Goal: Task Accomplishment & Management: Use online tool/utility

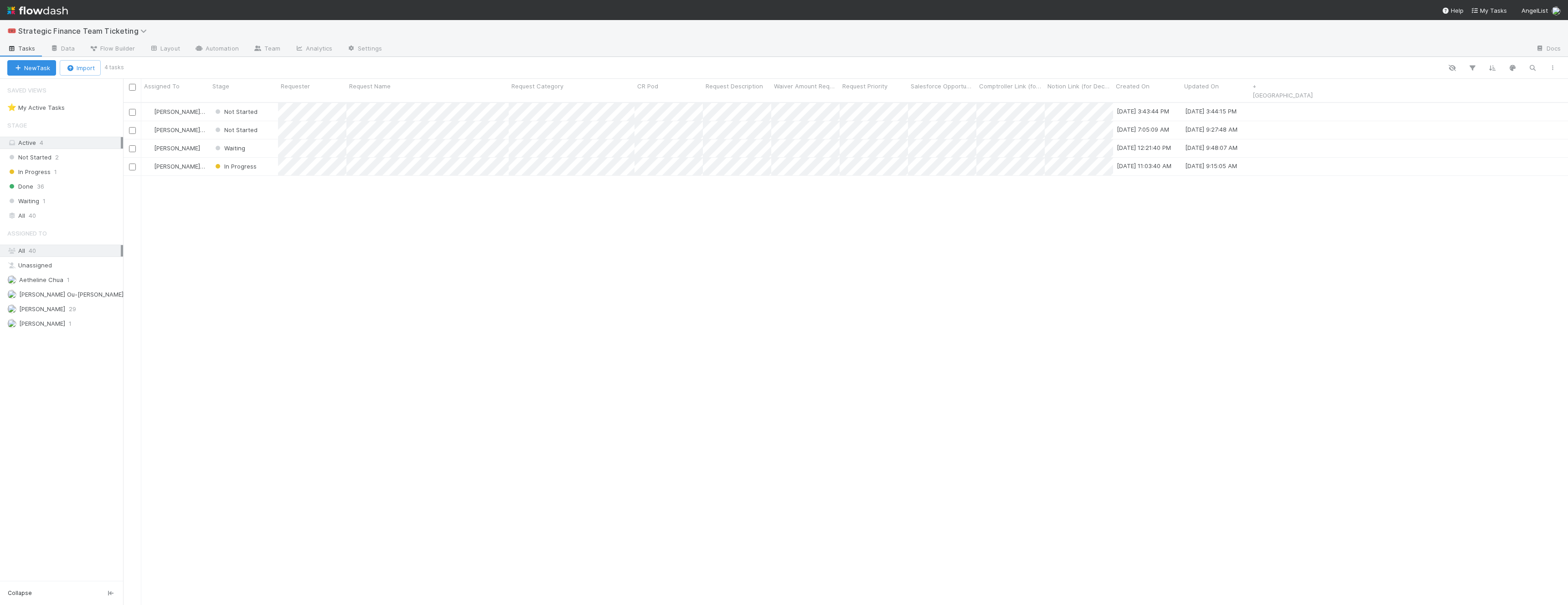
scroll to position [510, 1444]
click at [54, 186] on div "Done 36" at bounding box center [66, 186] width 116 height 12
type input "durga"
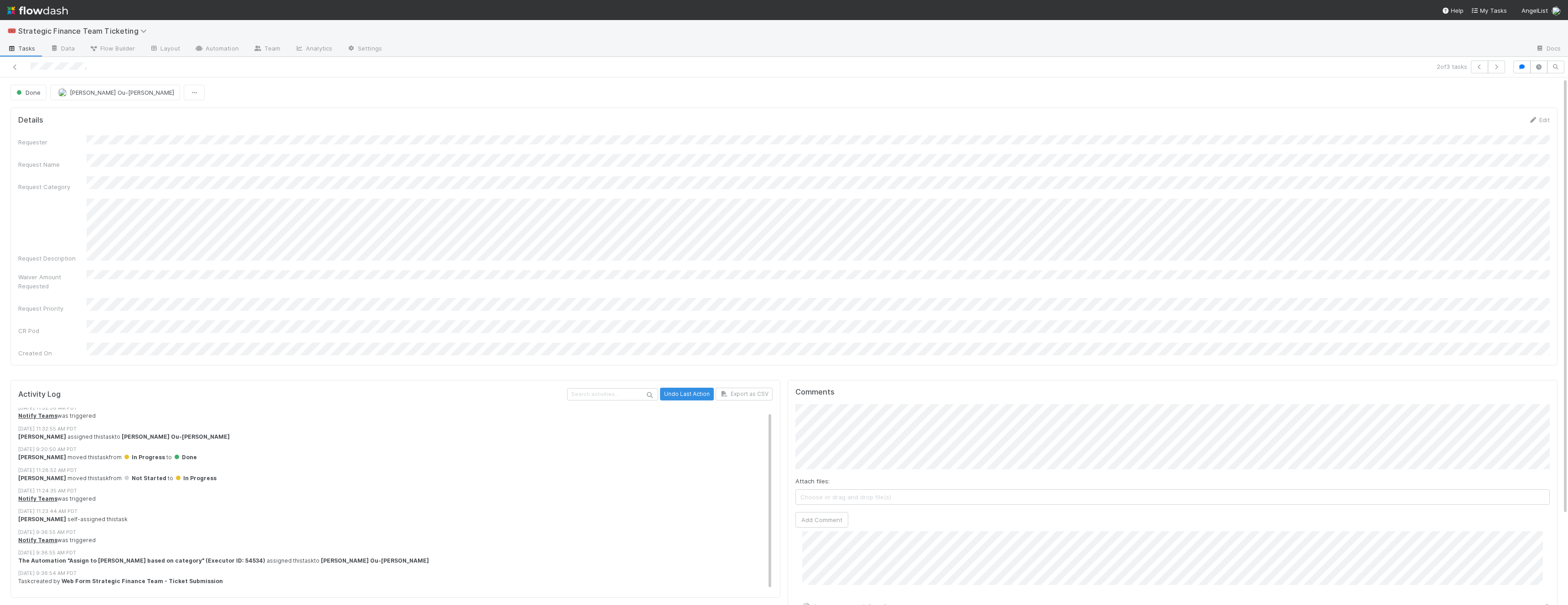
scroll to position [109, 0]
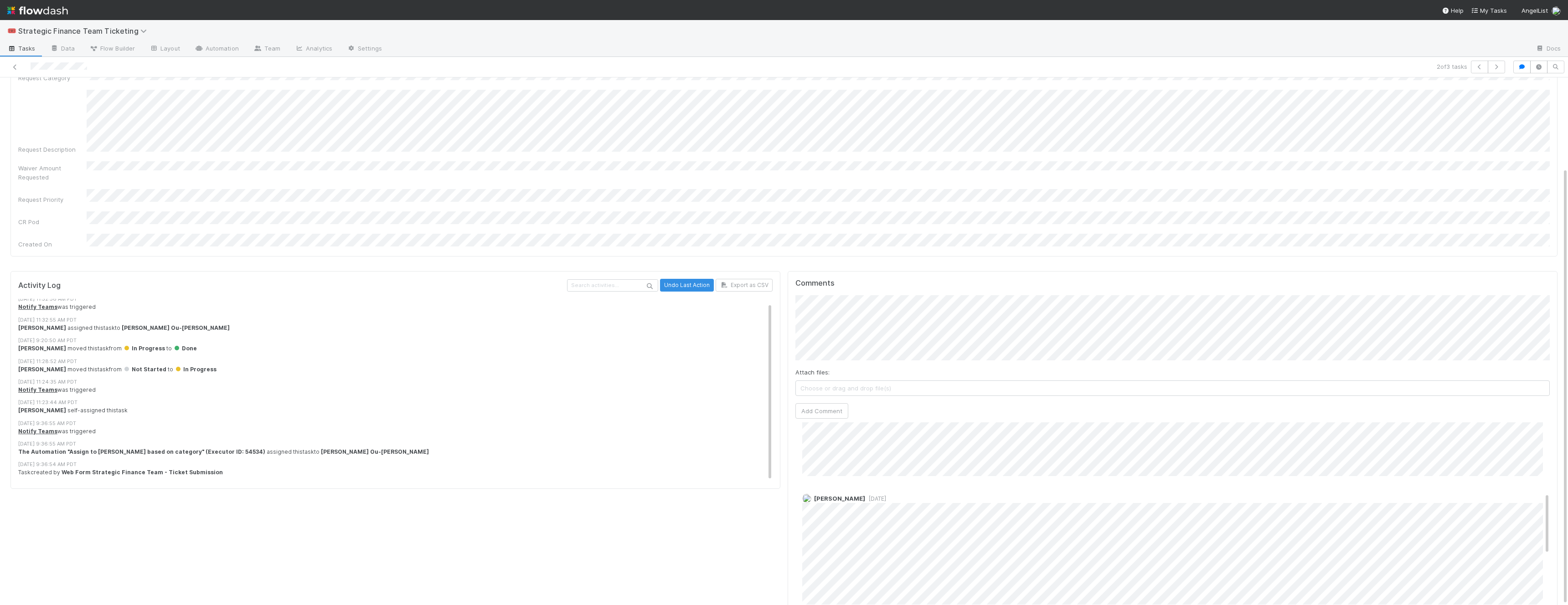
click at [18, 60] on div "2 of 3 tasks" at bounding box center [784, 67] width 1568 height 20
click at [14, 68] on icon at bounding box center [14, 67] width 9 height 6
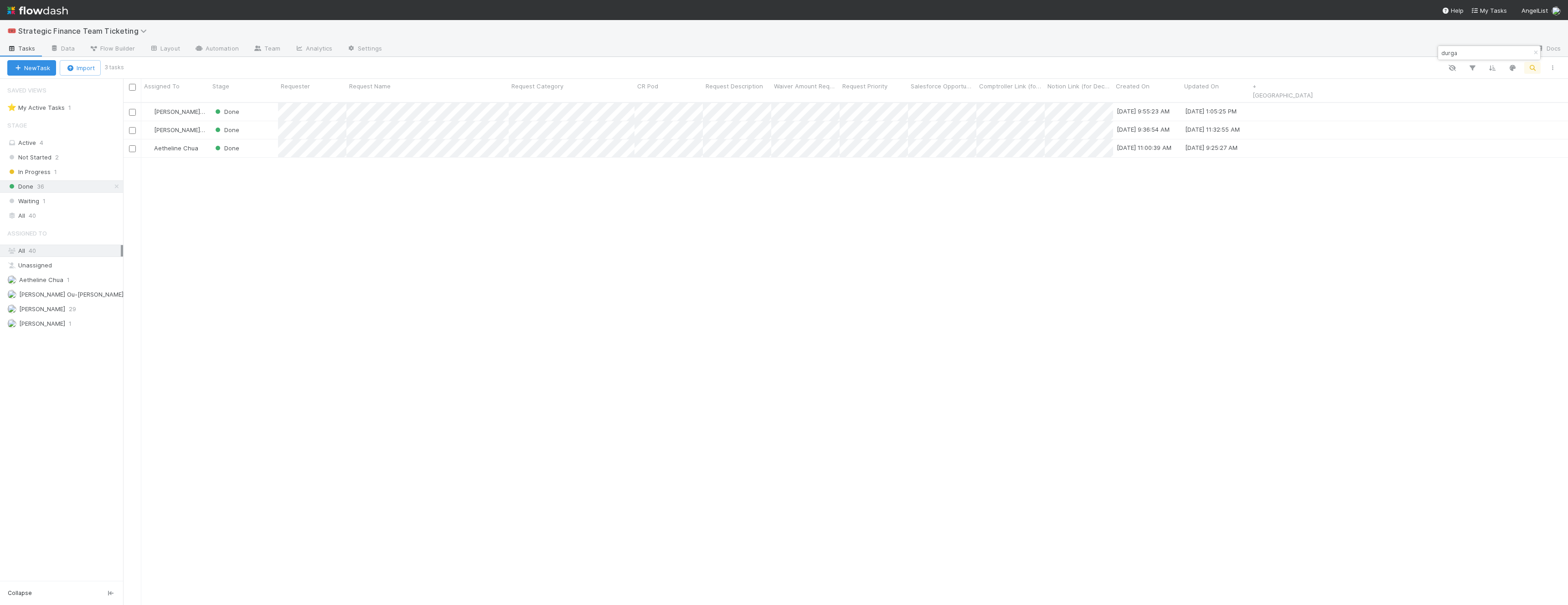
scroll to position [510, 1444]
click at [48, 175] on span "In Progress" at bounding box center [29, 172] width 43 height 12
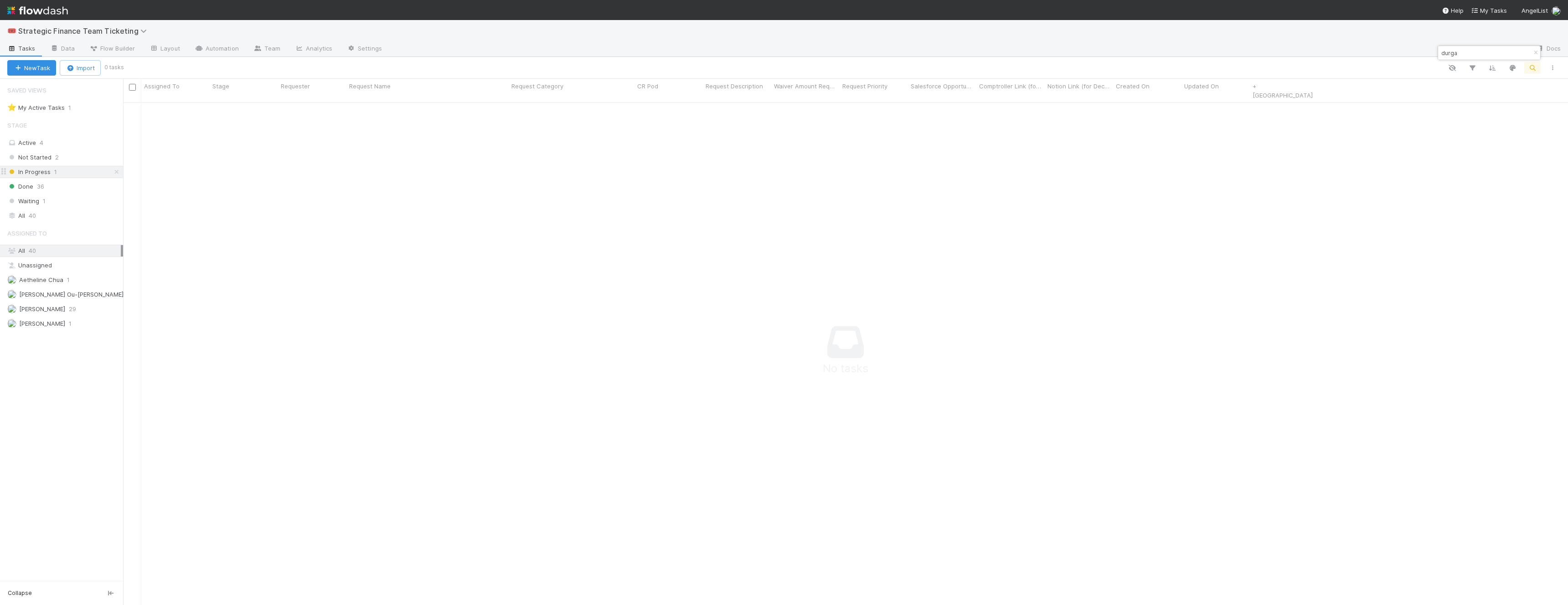
scroll to position [510, 1444]
click at [60, 188] on div "Done 36" at bounding box center [66, 186] width 116 height 12
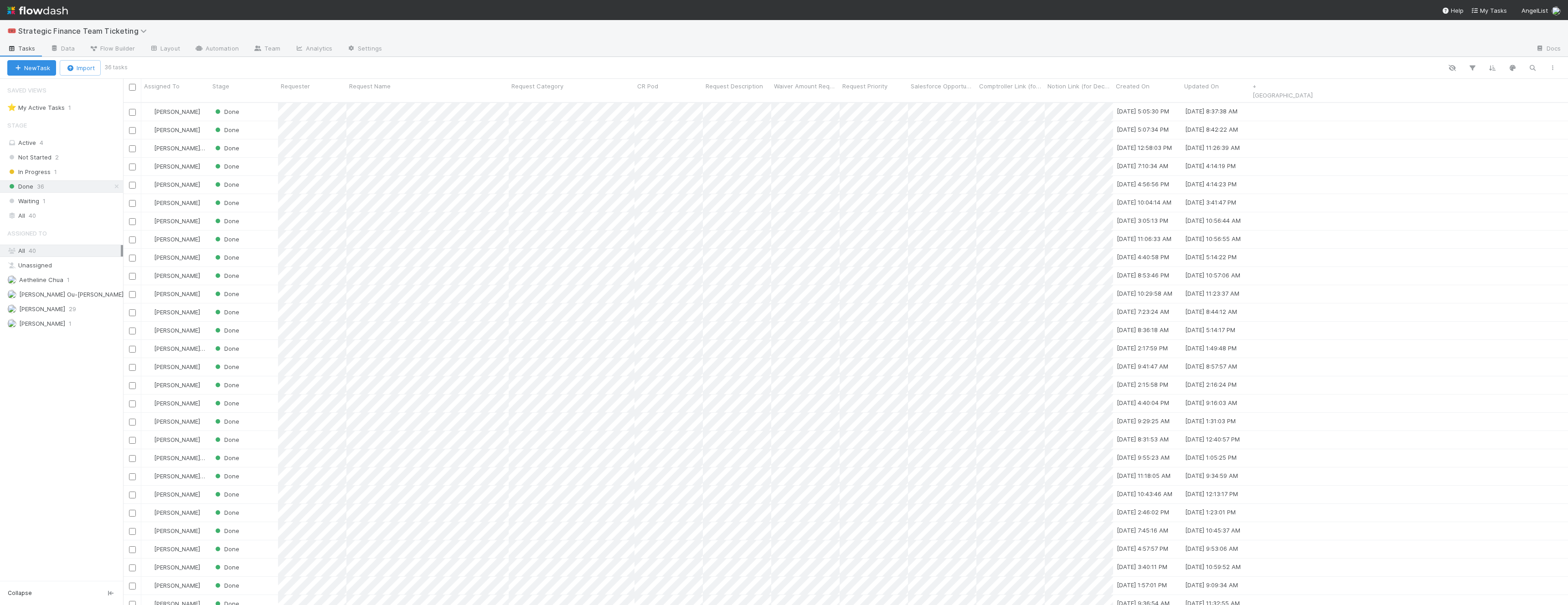
scroll to position [510, 1444]
click at [495, 123] on div at bounding box center [784, 302] width 1568 height 605
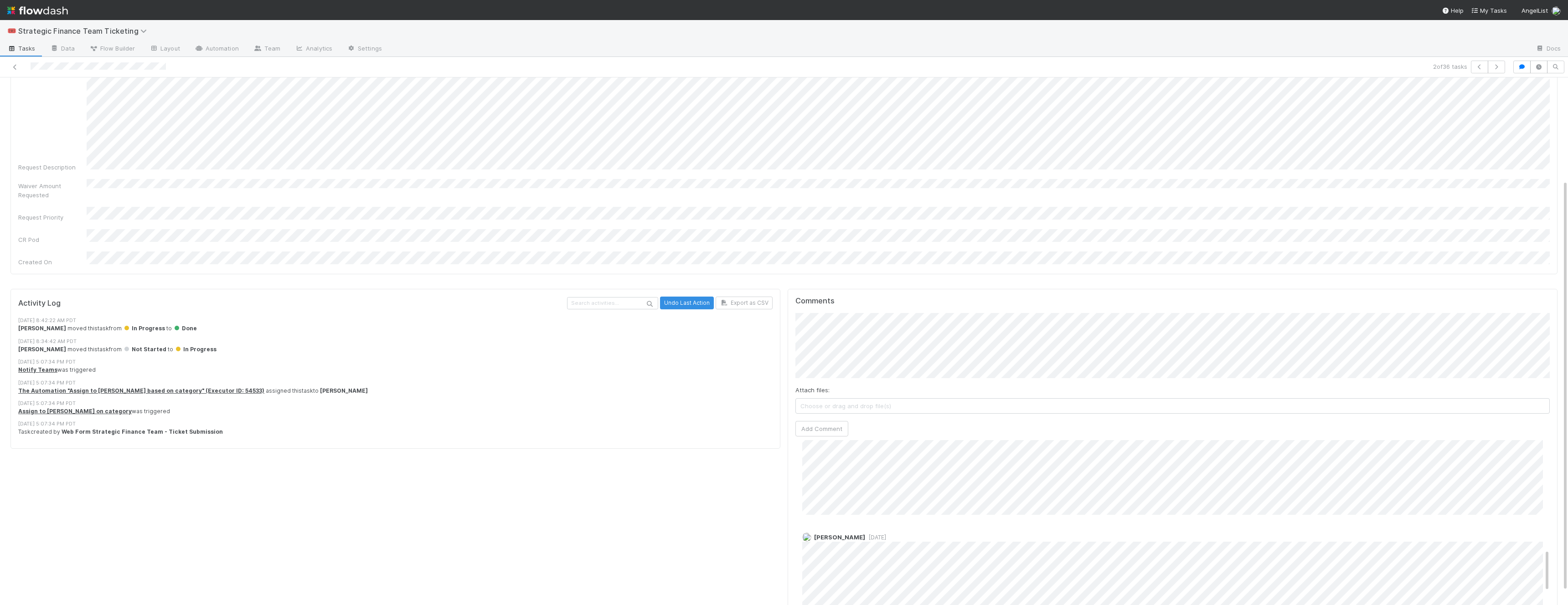
scroll to position [482, 0]
